Goal: Transaction & Acquisition: Subscribe to service/newsletter

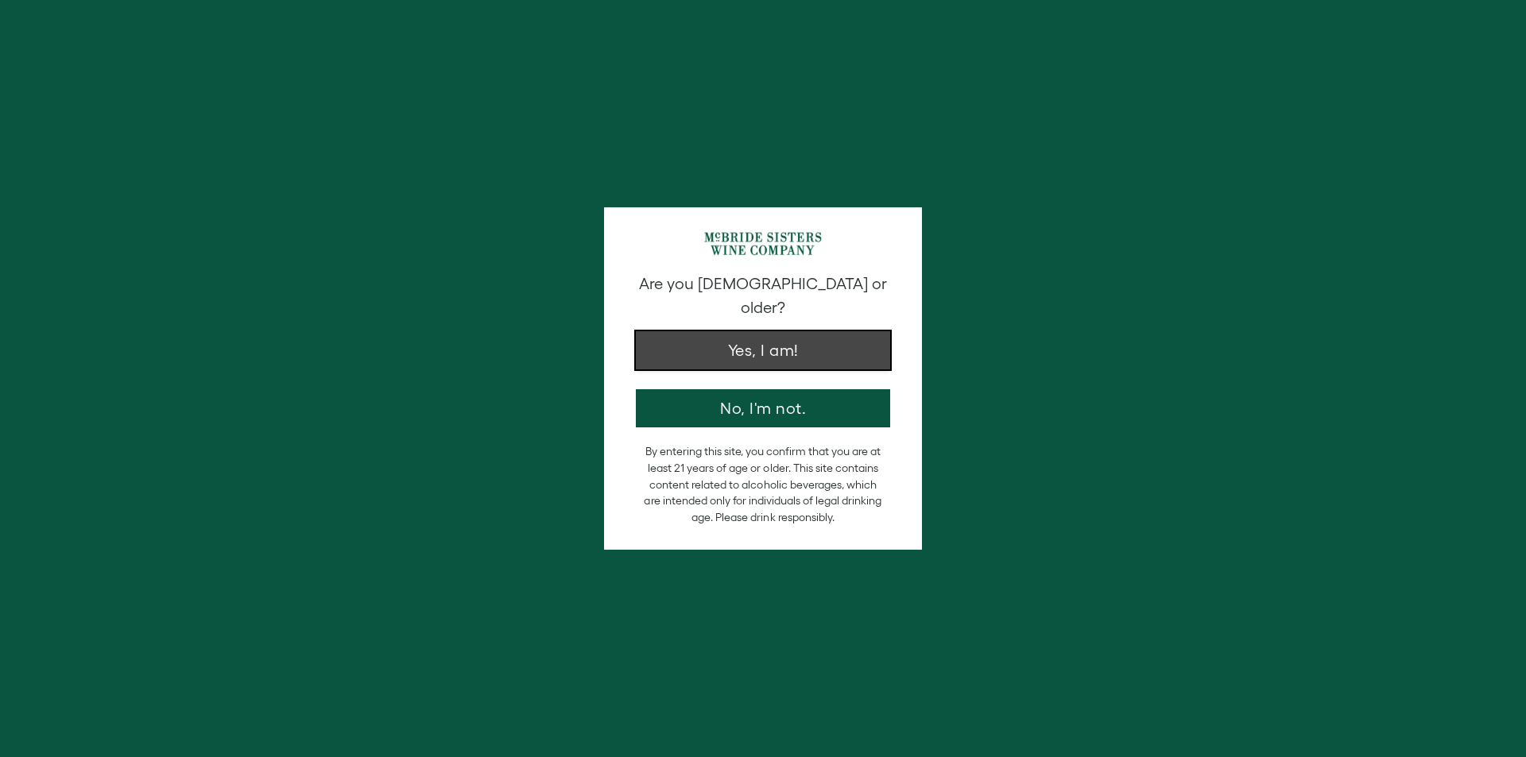
click at [693, 341] on button "Yes, I am!" at bounding box center [763, 350] width 254 height 38
